Goal: Find specific page/section: Find specific page/section

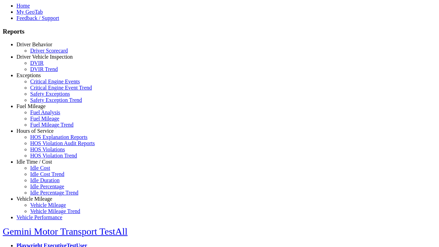
click at [39, 134] on link "Hours of Service" at bounding box center [34, 131] width 37 height 6
click at [45, 140] on link "HOS Explanation Reports" at bounding box center [58, 137] width 57 height 6
